Goal: Contribute content: Contribute content

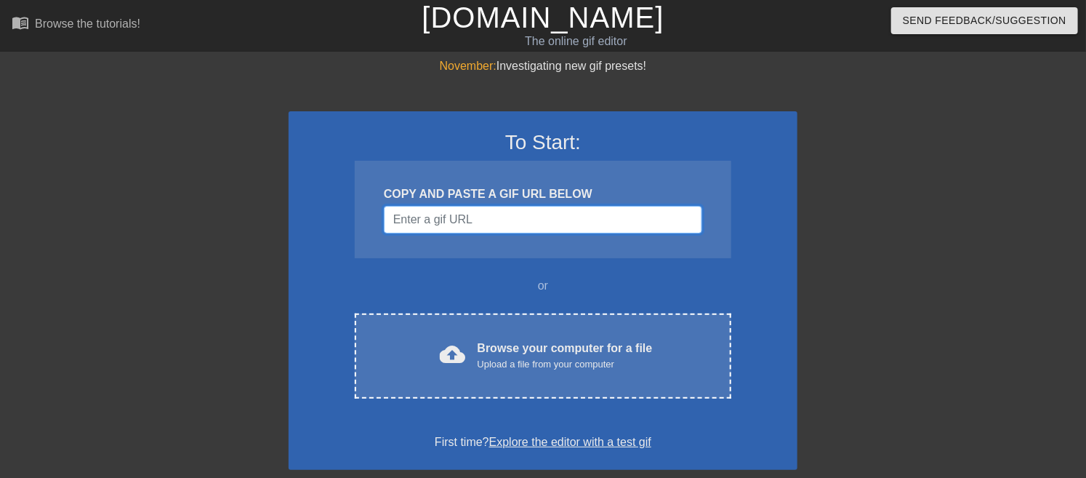
click at [452, 222] on input "Username" at bounding box center [543, 220] width 319 height 28
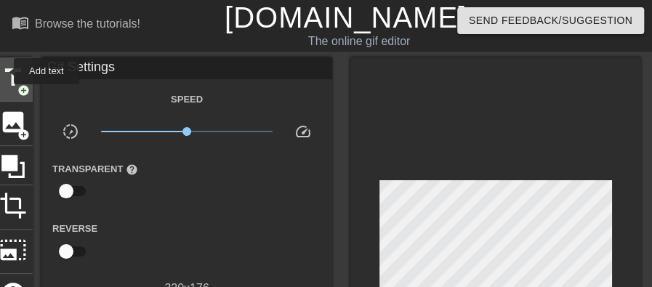
click at [4, 71] on span "title" at bounding box center [13, 78] width 28 height 28
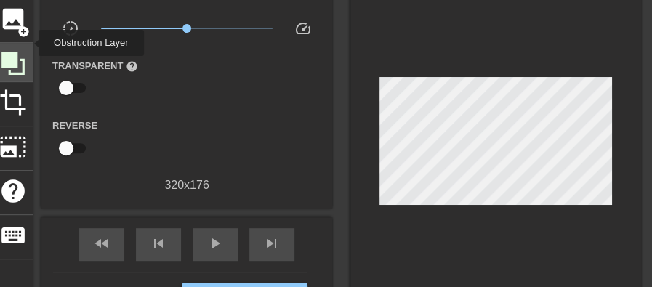
scroll to position [103, 0]
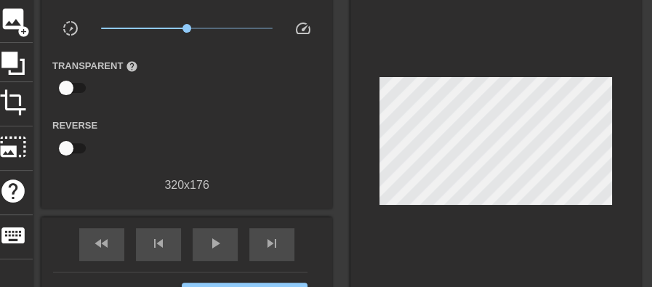
click at [38, 41] on div "title add_circle image add_circle crop photo_size_select_large help keyboard Gi…" at bounding box center [317, 145] width 648 height 382
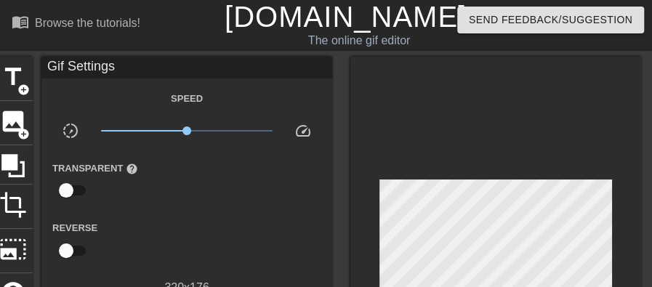
scroll to position [0, 0]
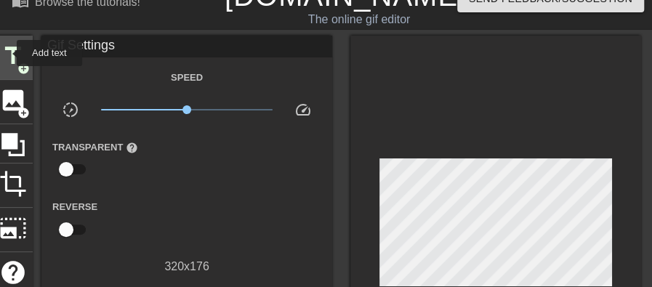
click at [7, 53] on span "title" at bounding box center [13, 56] width 28 height 28
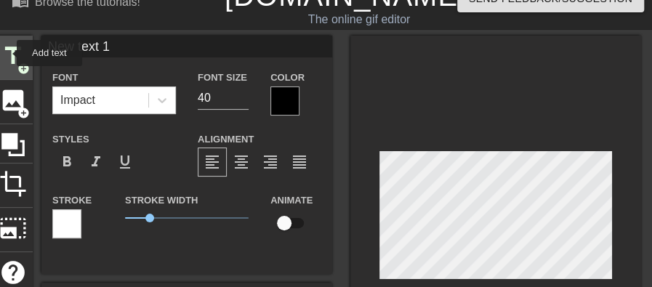
scroll to position [22, 0]
click at [147, 41] on input "New text 1" at bounding box center [186, 47] width 291 height 22
type input "N"
type input "NOSTO"
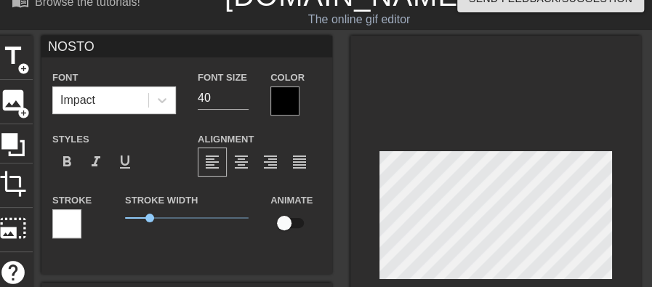
click at [284, 109] on div at bounding box center [285, 101] width 29 height 29
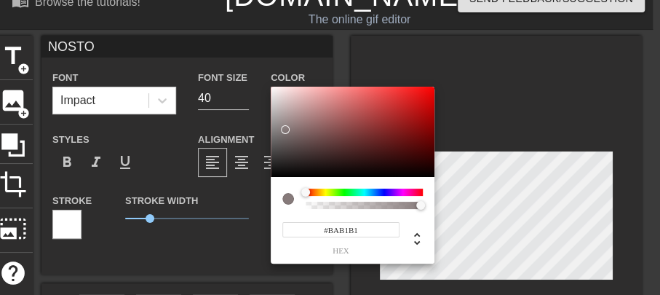
type input "#FFFFFF"
drag, startPoint x: 285, startPoint y: 129, endPoint x: 259, endPoint y: 68, distance: 66.5
click at [259, 68] on div "#FFFFFF hex" at bounding box center [330, 147] width 660 height 295
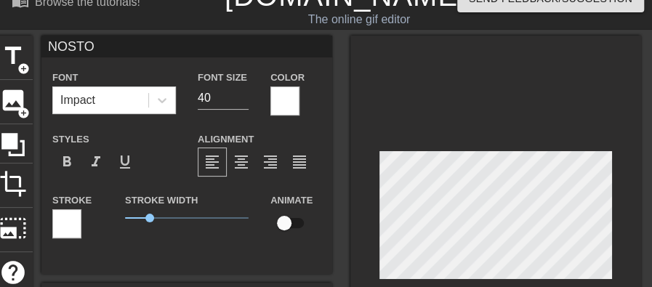
click at [69, 214] on div at bounding box center [66, 223] width 29 height 29
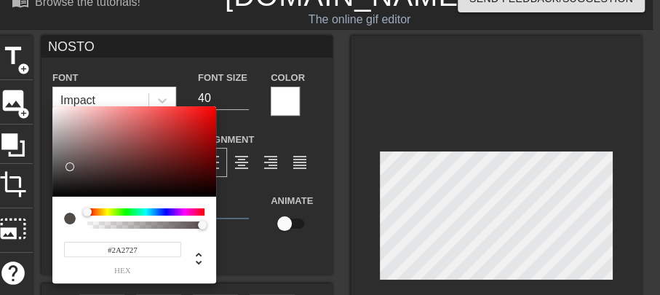
type input "#000000"
drag, startPoint x: 71, startPoint y: 167, endPoint x: 36, endPoint y: 247, distance: 86.6
click at [36, 247] on div "#000000 hex" at bounding box center [330, 147] width 660 height 295
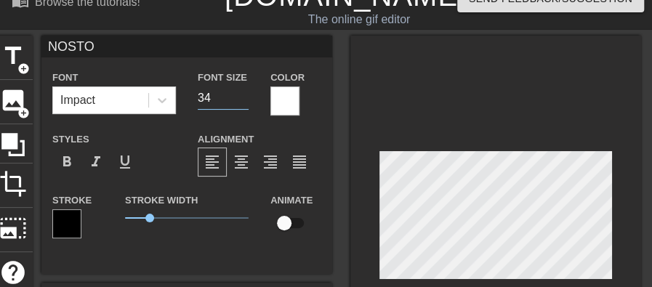
click at [242, 100] on input "34" at bounding box center [223, 98] width 51 height 23
click at [242, 100] on input "33" at bounding box center [223, 98] width 51 height 23
click at [242, 100] on input "32" at bounding box center [223, 98] width 51 height 23
click at [244, 102] on input "31" at bounding box center [223, 98] width 51 height 23
click at [244, 102] on input "30" at bounding box center [223, 98] width 51 height 23
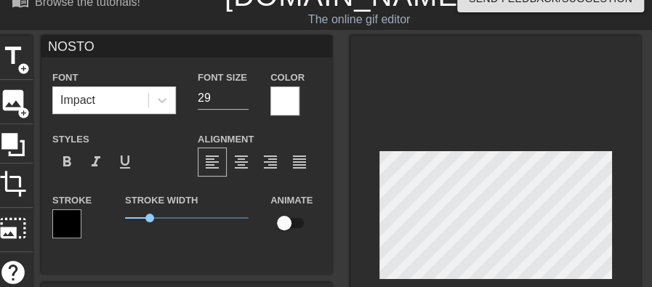
type input "29"
click at [244, 102] on input "29" at bounding box center [223, 98] width 51 height 23
click at [295, 223] on input "checkbox" at bounding box center [284, 223] width 83 height 28
checkbox input "true"
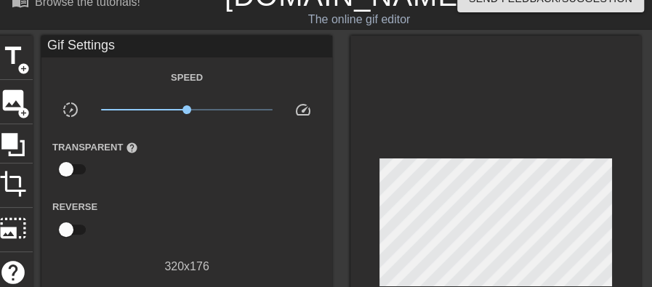
click at [486, 121] on div at bounding box center [496, 227] width 291 height 382
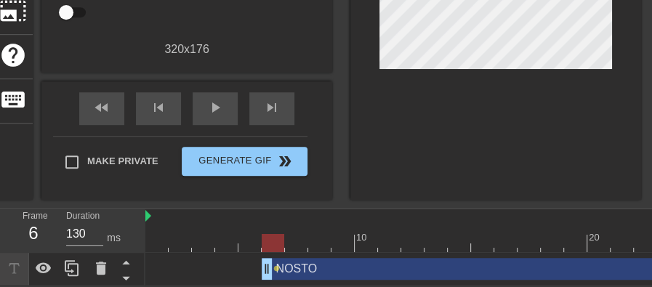
scroll to position [242, 0]
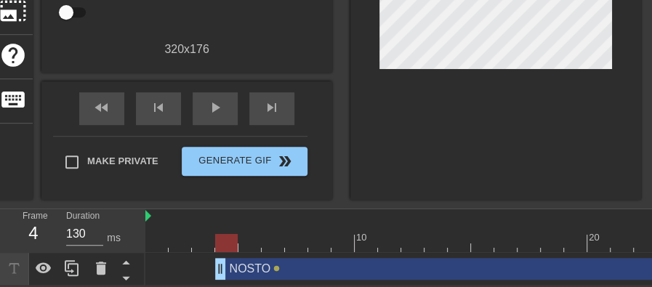
drag, startPoint x: 268, startPoint y: 265, endPoint x: 212, endPoint y: 272, distance: 56.4
click at [212, 272] on div "NOSTO drag_handle drag_handle lens" at bounding box center [610, 269] width 931 height 22
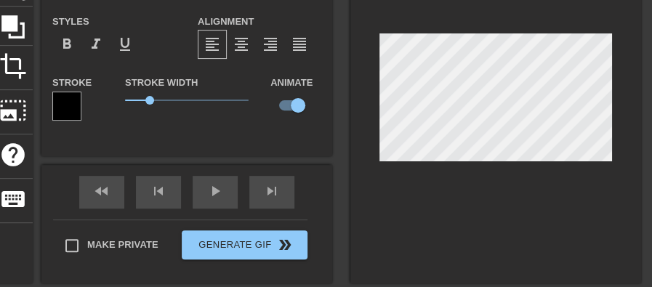
scroll to position [1, 3]
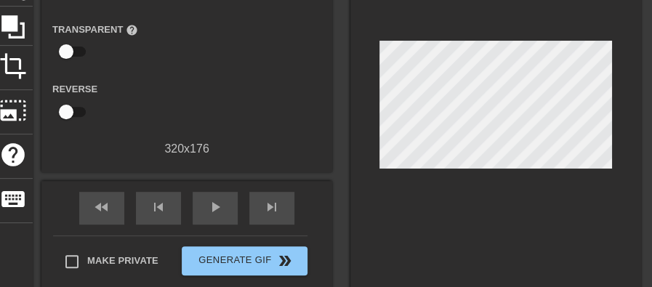
click at [628, 105] on div at bounding box center [496, 109] width 291 height 382
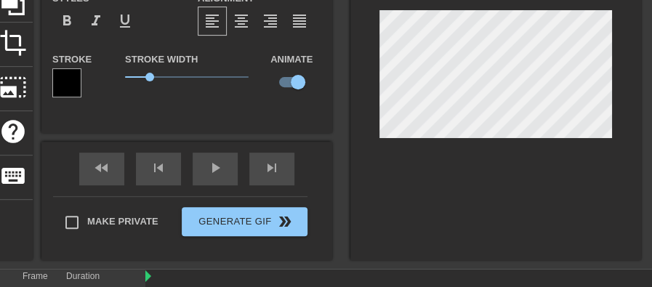
scroll to position [163, 0]
click at [492, 148] on div at bounding box center [496, 78] width 291 height 366
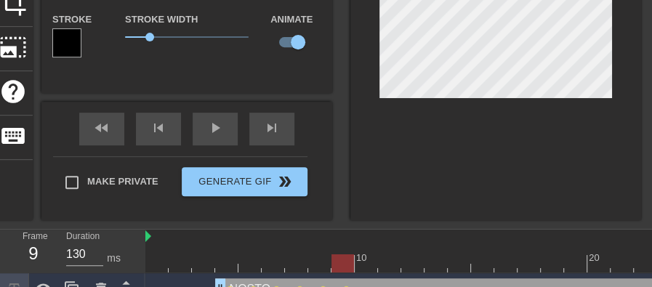
scroll to position [229, 0]
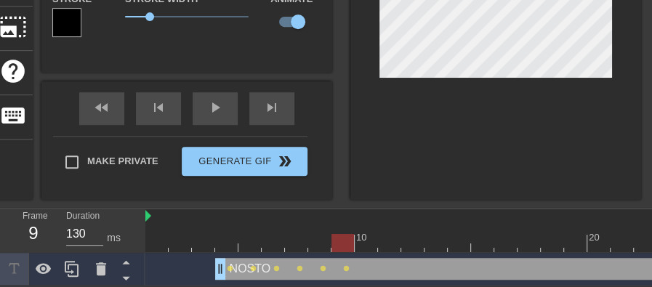
click at [622, 260] on div "NOSTO drag_handle drag_handle" at bounding box center [645, 269] width 861 height 22
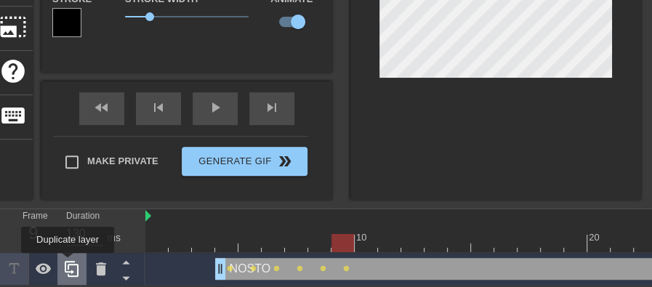
click at [68, 263] on icon at bounding box center [72, 269] width 14 height 16
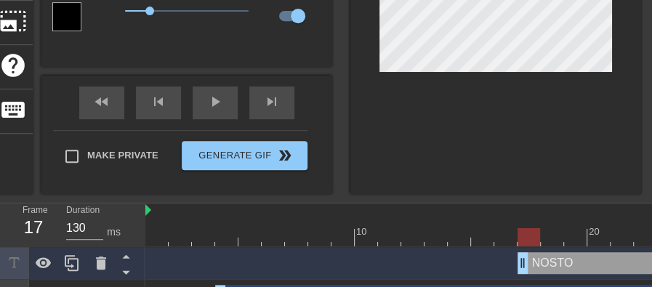
drag, startPoint x: 218, startPoint y: 263, endPoint x: 513, endPoint y: 249, distance: 294.9
click at [513, 249] on div "NOSTO drag_handle drag_handle" at bounding box center [610, 263] width 931 height 33
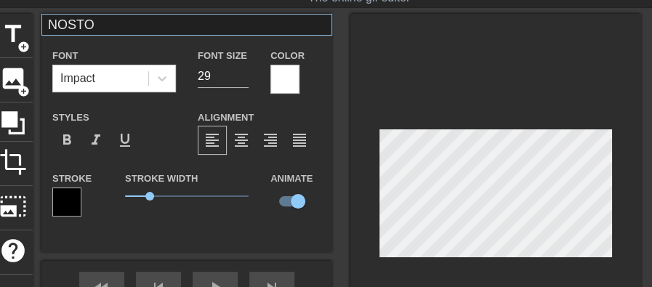
scroll to position [44, 0]
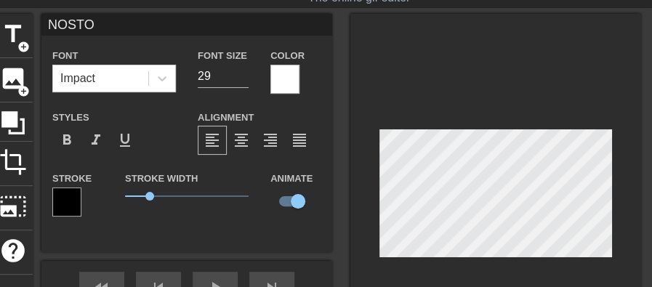
click at [124, 20] on input "NOSTO" at bounding box center [186, 25] width 291 height 22
type input "N"
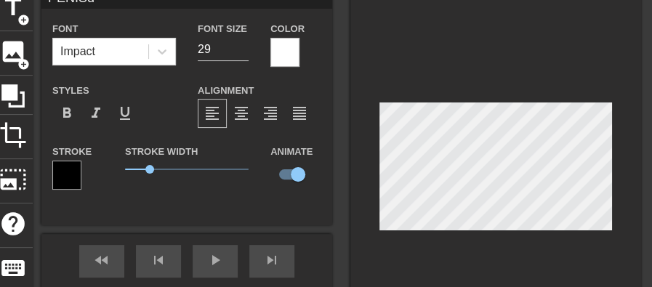
type input "PENISdd"
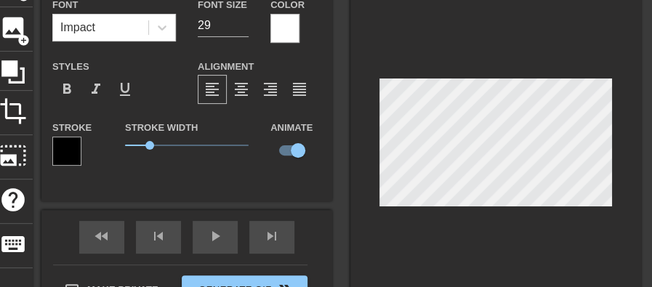
click at [510, 263] on div at bounding box center [496, 146] width 291 height 366
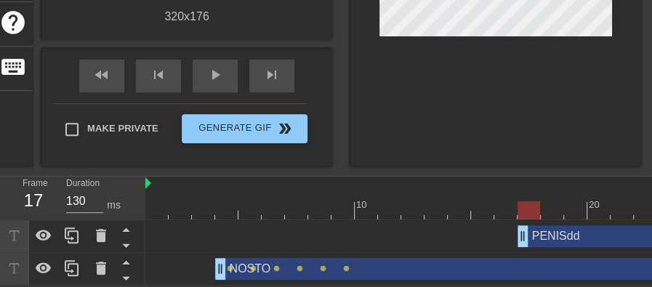
scroll to position [278, 0]
click at [545, 271] on div "NOSTO drag_handle drag_handle" at bounding box center [645, 269] width 861 height 22
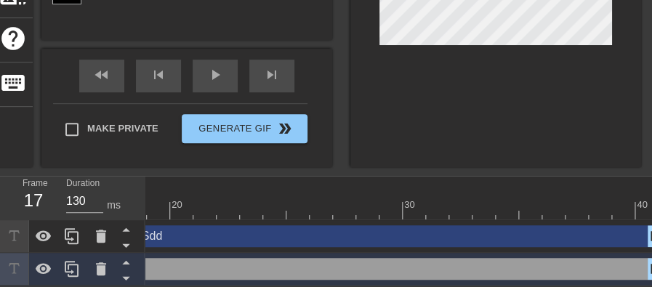
scroll to position [0, 420]
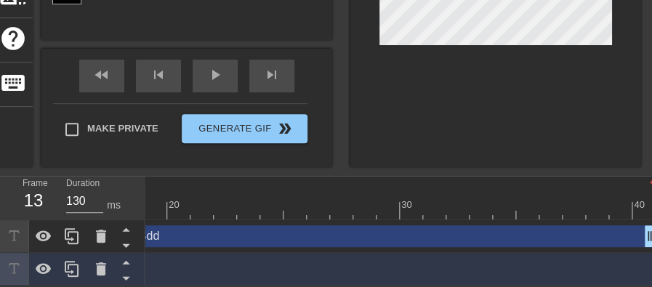
drag, startPoint x: 644, startPoint y: 262, endPoint x: 0, endPoint y: 295, distance: 645.2
click at [0, 286] on html "menu_book Browse the tutorials! [DOMAIN_NAME] The online gif editor Send Feedba…" at bounding box center [326, 15] width 652 height 542
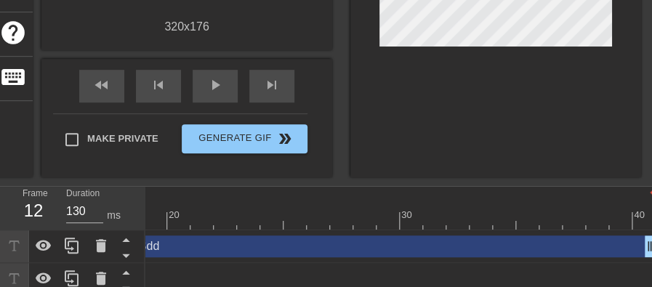
scroll to position [0, 0]
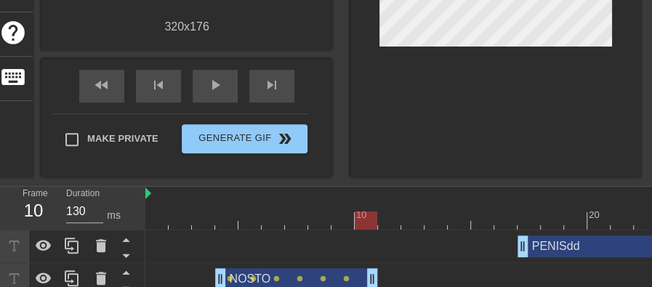
drag, startPoint x: 416, startPoint y: 275, endPoint x: 368, endPoint y: 279, distance: 48.2
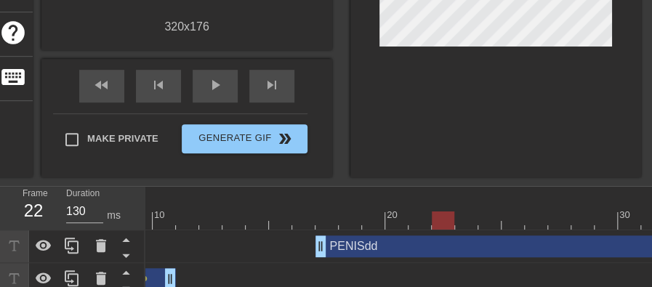
scroll to position [0, 206]
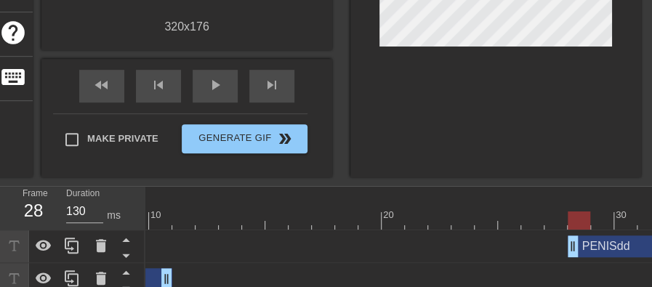
drag, startPoint x: 319, startPoint y: 247, endPoint x: 567, endPoint y: 229, distance: 249.3
click at [567, 229] on div "10 20 30 40 PENISdd drag_handle drag_handle NOSTO drag_handle drag_handle lens …" at bounding box center [398, 241] width 507 height 109
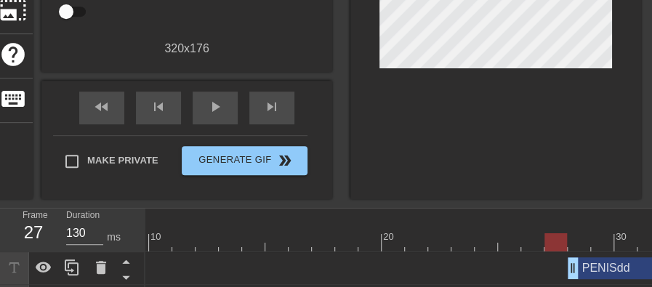
scroll to position [239, 0]
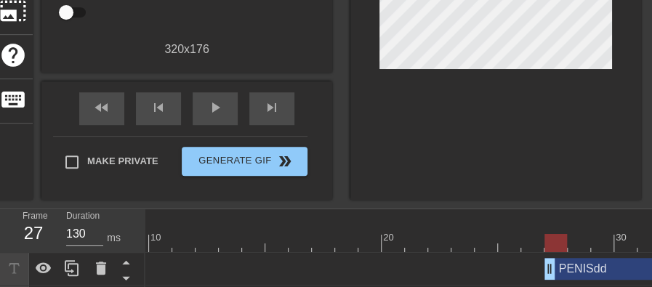
drag, startPoint x: 570, startPoint y: 271, endPoint x: 559, endPoint y: 271, distance: 10.9
click at [559, 271] on div "PENISdd drag_handle drag_handle" at bounding box center [405, 269] width 931 height 22
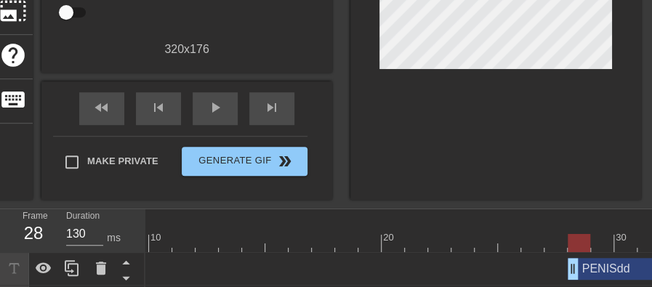
click at [605, 285] on div "PENISdd drag_handle drag_handle" at bounding box center [405, 269] width 931 height 33
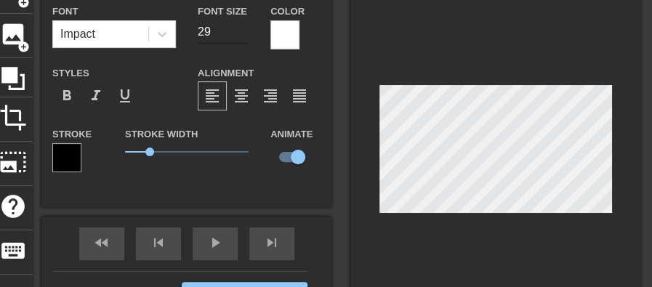
scroll to position [87, 0]
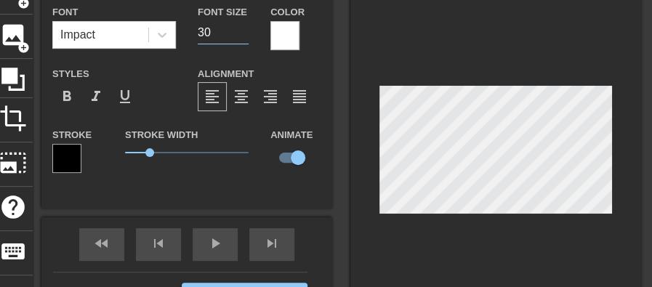
type input "30"
click at [240, 28] on input "30" at bounding box center [223, 32] width 51 height 23
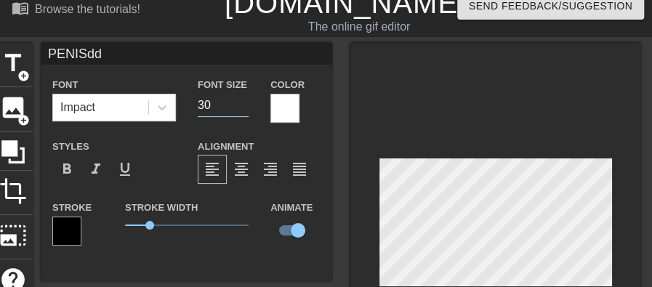
click at [166, 49] on input "PENISdd" at bounding box center [186, 54] width 291 height 22
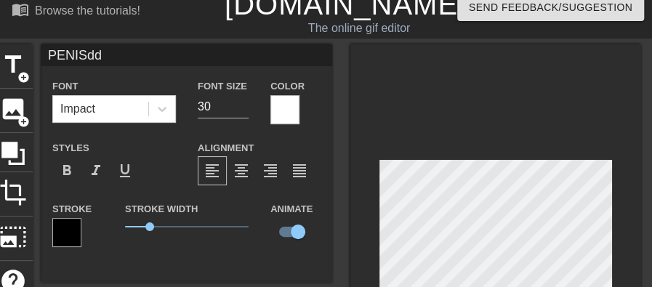
scroll to position [13, 0]
type input "PENIS"
click at [559, 127] on div at bounding box center [496, 227] width 291 height 366
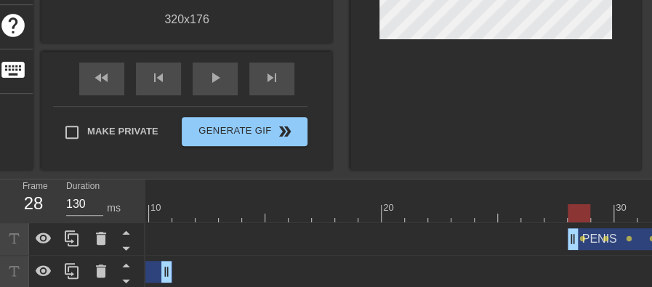
scroll to position [278, 0]
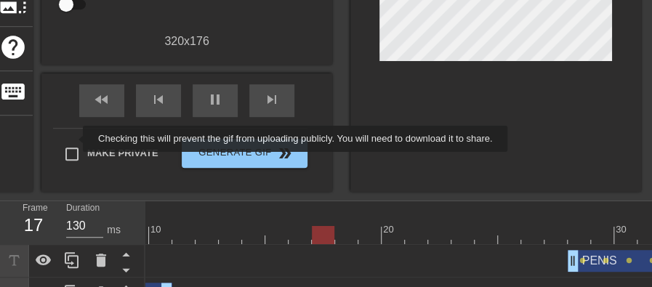
scroll to position [247, 0]
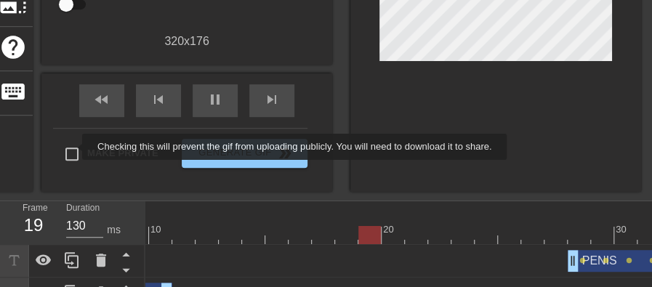
click at [73, 147] on input "Make Private" at bounding box center [72, 154] width 31 height 31
click at [57, 139] on input "Make Private" at bounding box center [72, 154] width 31 height 31
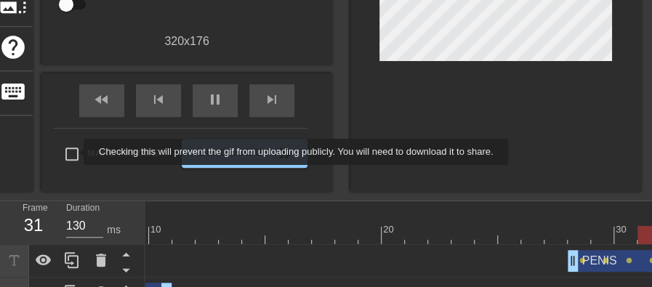
click at [57, 139] on input "Make Private" at bounding box center [72, 154] width 31 height 31
checkbox input "true"
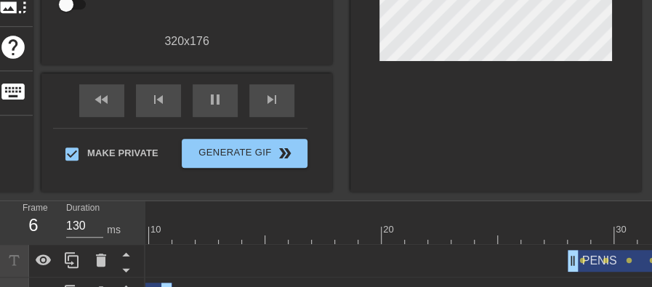
click at [452, 105] on div at bounding box center [496, 1] width 291 height 382
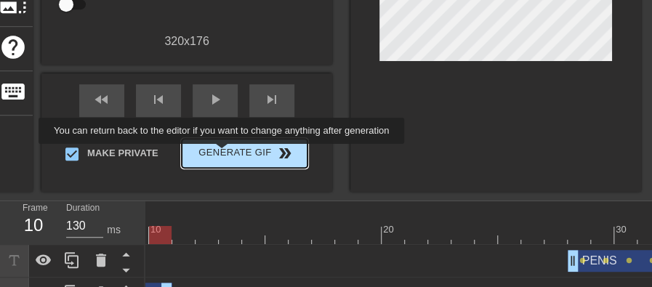
click at [224, 153] on span "Generate Gif double_arrow" at bounding box center [245, 153] width 114 height 17
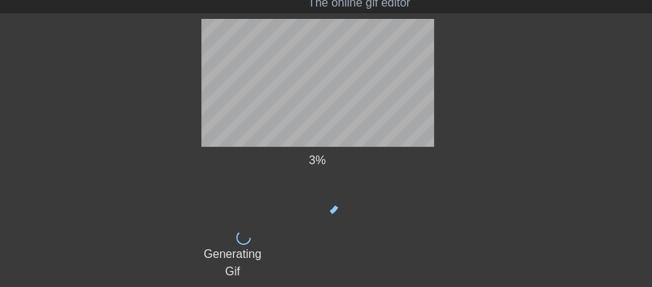
scroll to position [0, 0]
